Goal: Navigation & Orientation: Go to known website

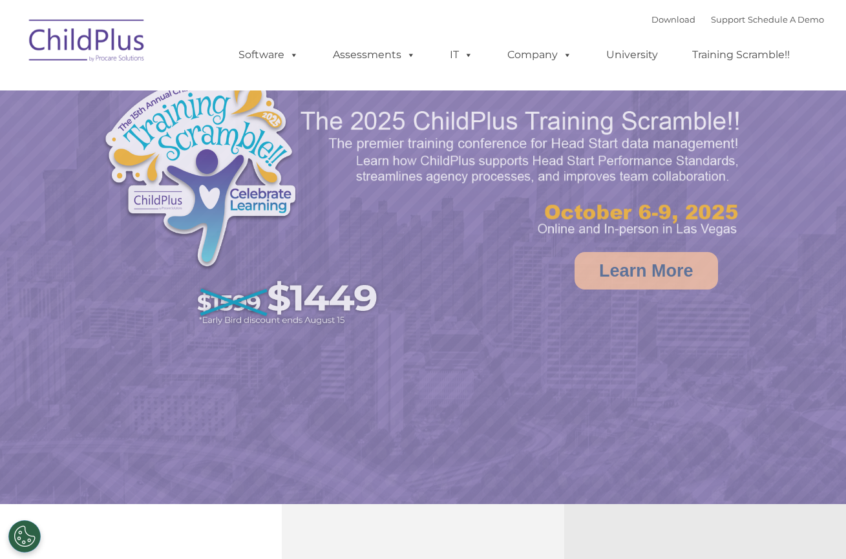
select select "MEDIUM"
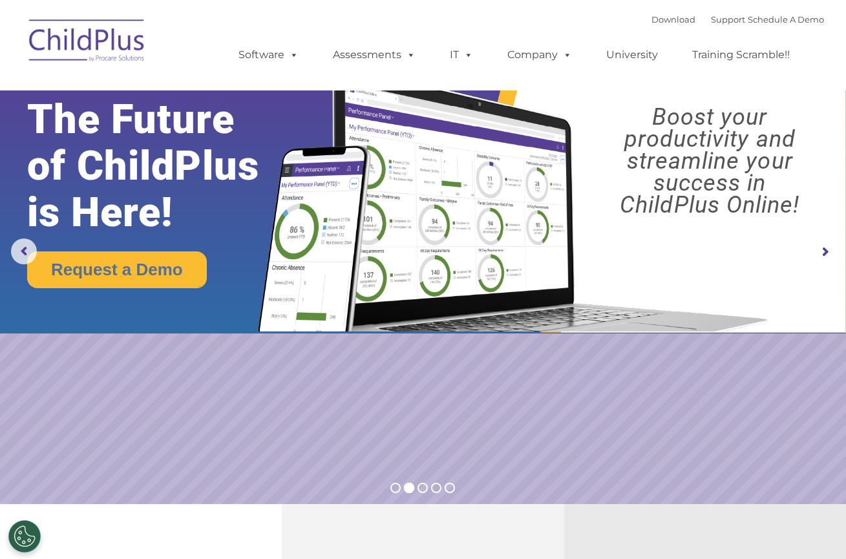
click at [85, 52] on img at bounding box center [87, 42] width 129 height 65
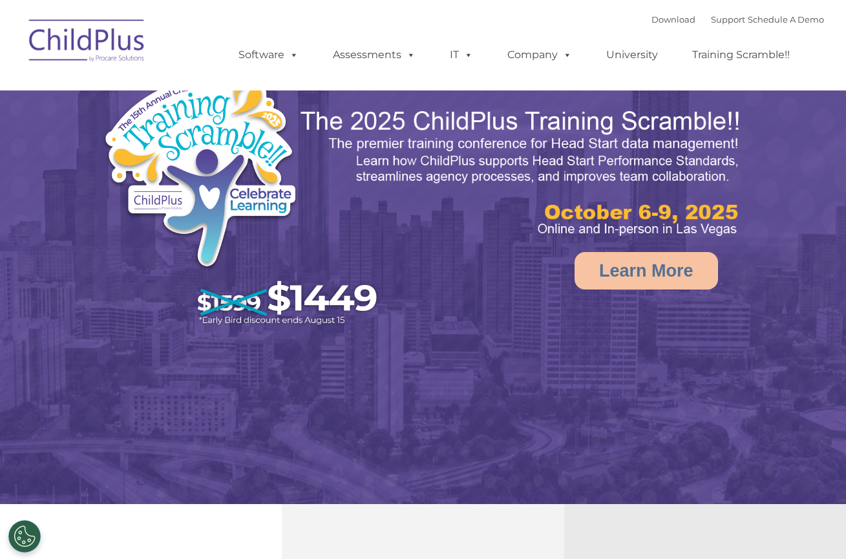
select select "MEDIUM"
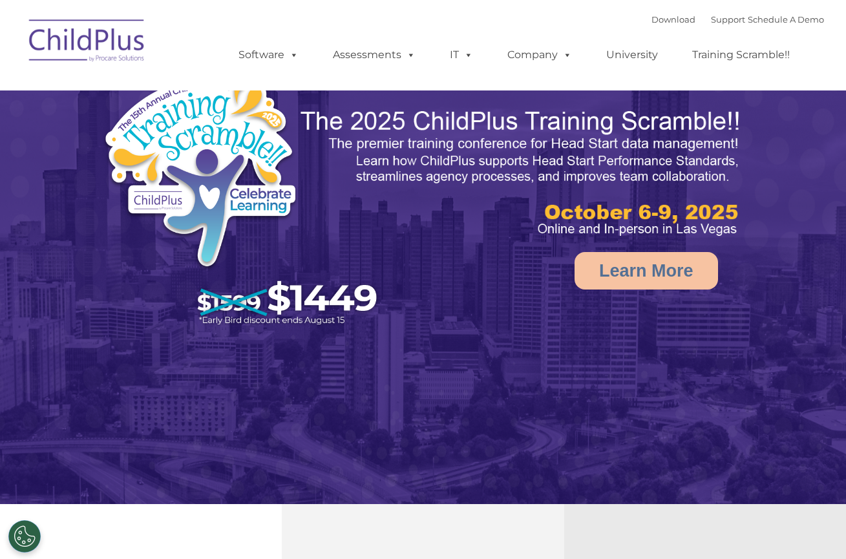
click at [123, 36] on img at bounding box center [87, 42] width 129 height 65
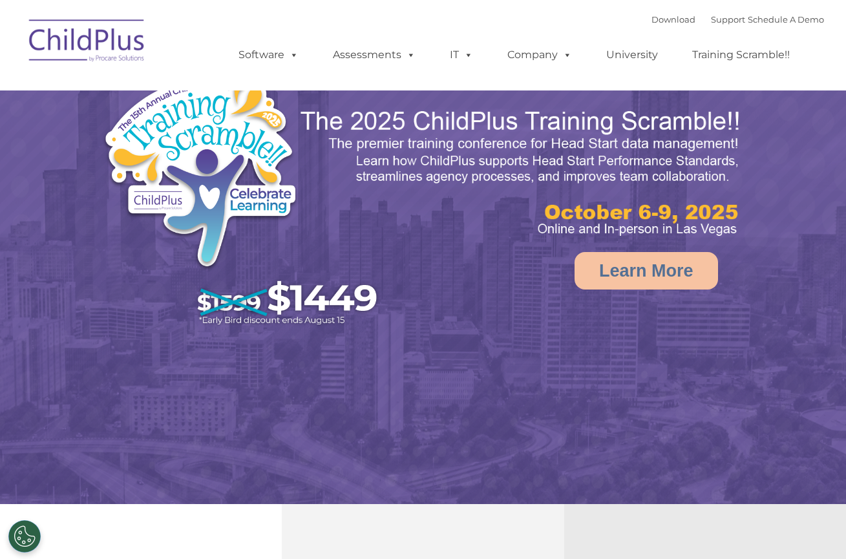
select select "MEDIUM"
